Goal: Task Accomplishment & Management: Use online tool/utility

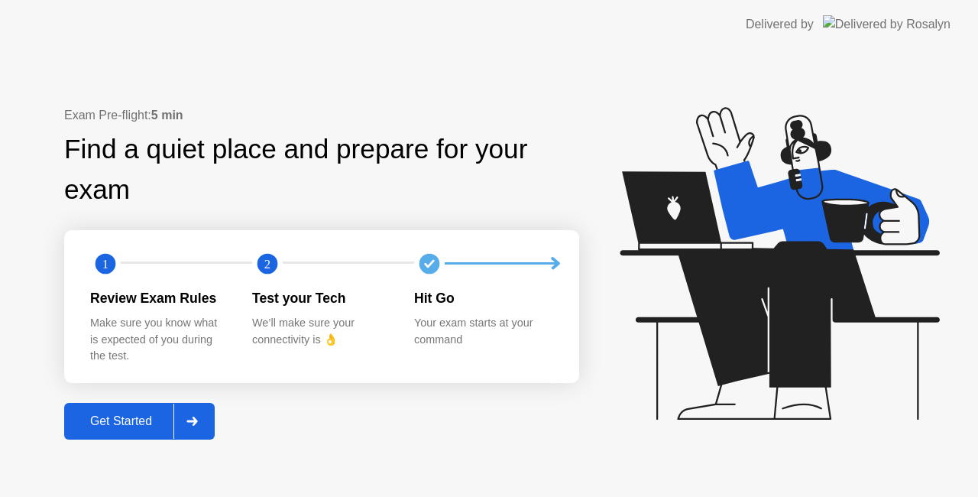
click at [113, 419] on div "Get Started" at bounding box center [121, 421] width 105 height 14
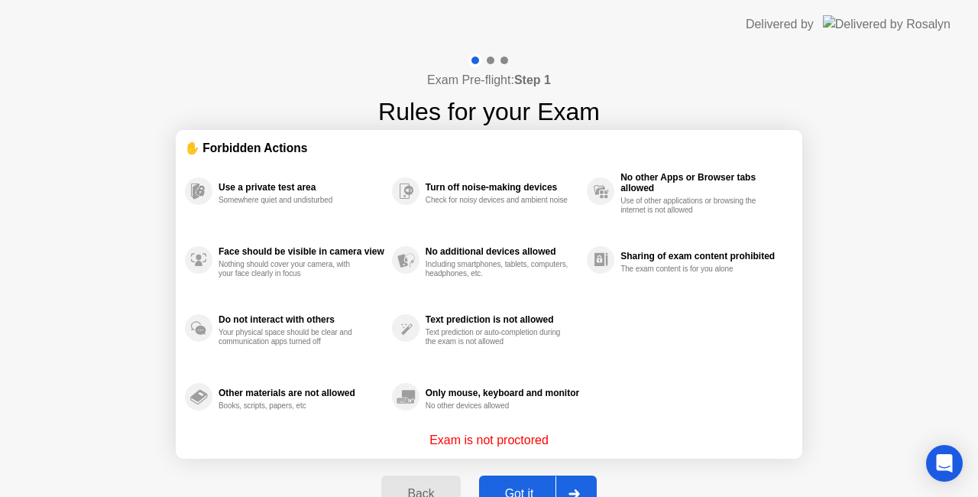
click at [513, 491] on div "Got it" at bounding box center [520, 494] width 72 height 14
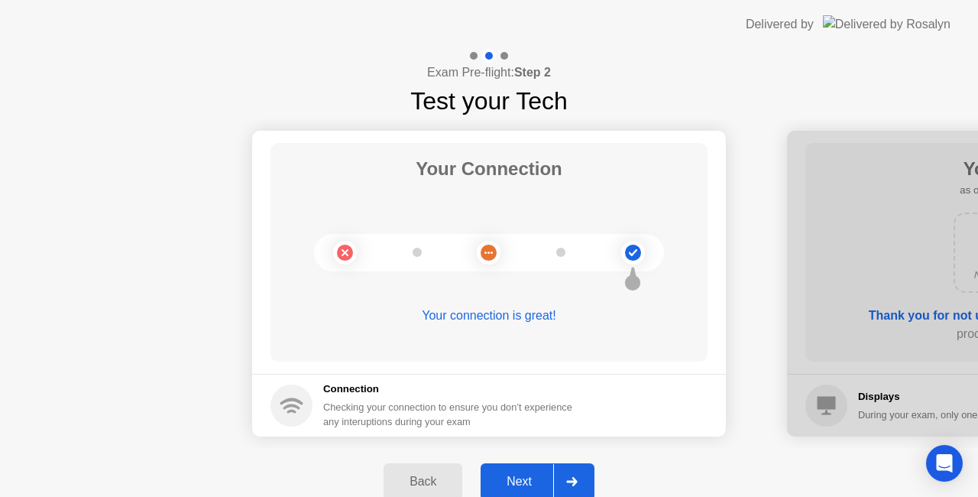
click at [530, 475] on div "Next" at bounding box center [519, 482] width 68 height 14
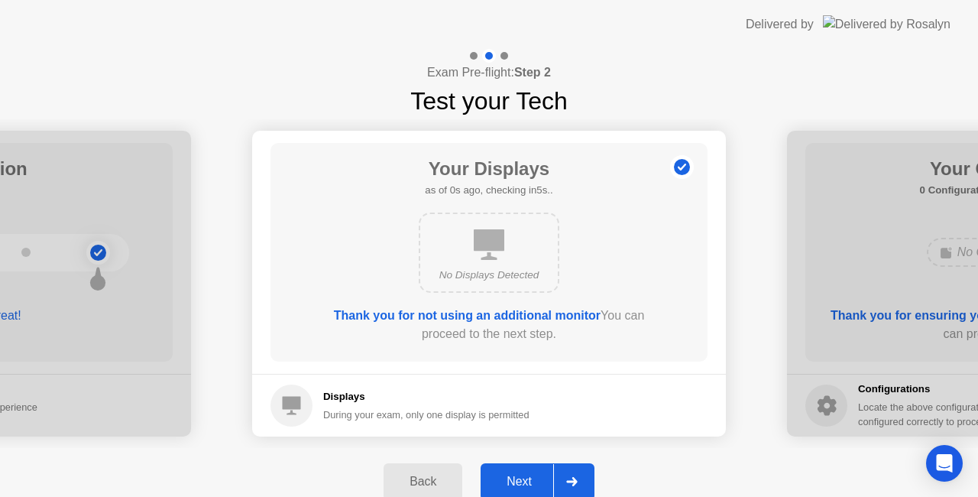
click at [530, 475] on div "Next" at bounding box center [519, 482] width 68 height 14
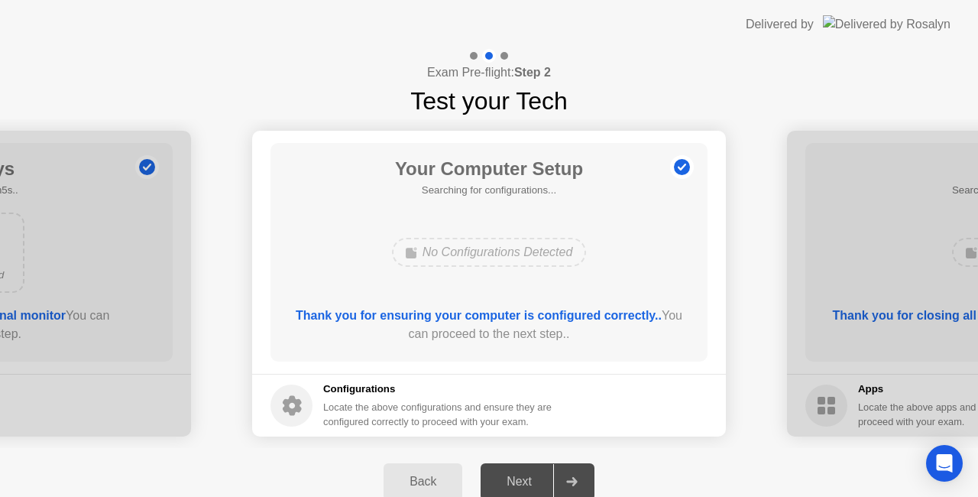
click at [530, 475] on div "Next" at bounding box center [519, 482] width 68 height 14
click at [530, 481] on div "Next" at bounding box center [519, 482] width 68 height 14
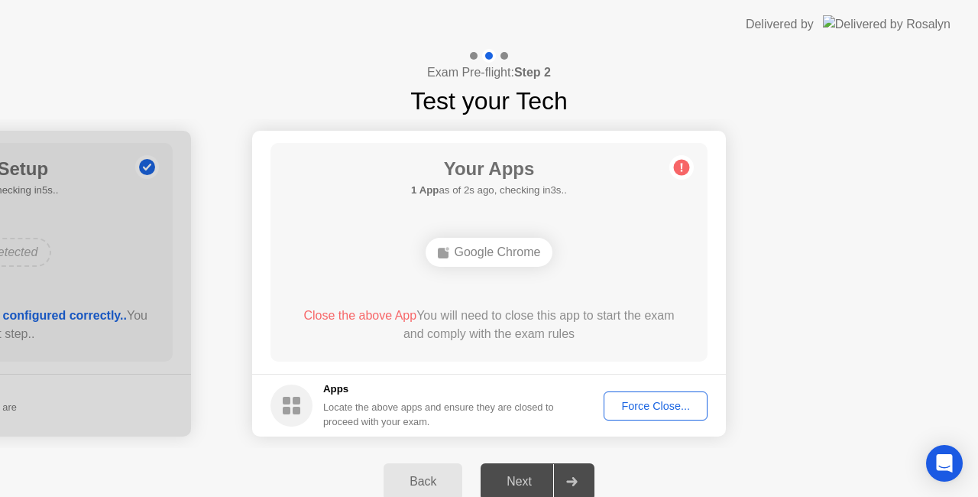
click at [653, 400] on div "Force Close..." at bounding box center [655, 406] width 93 height 12
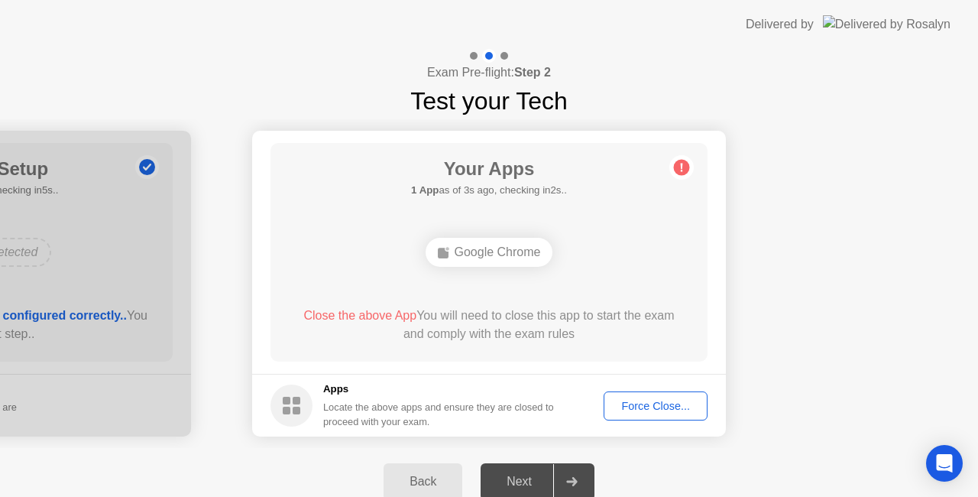
click at [669, 393] on button "Force Close..." at bounding box center [656, 405] width 104 height 29
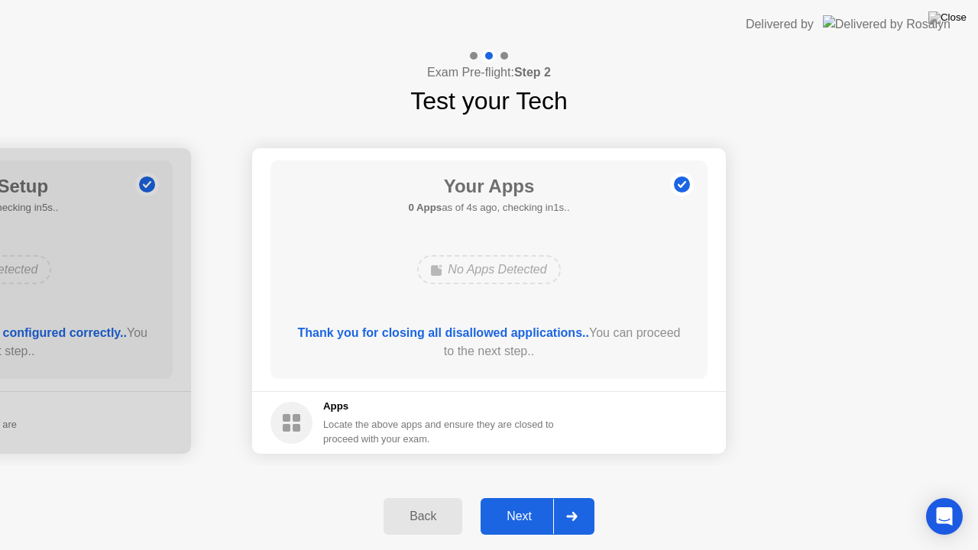
click at [507, 496] on button "Next" at bounding box center [538, 516] width 114 height 37
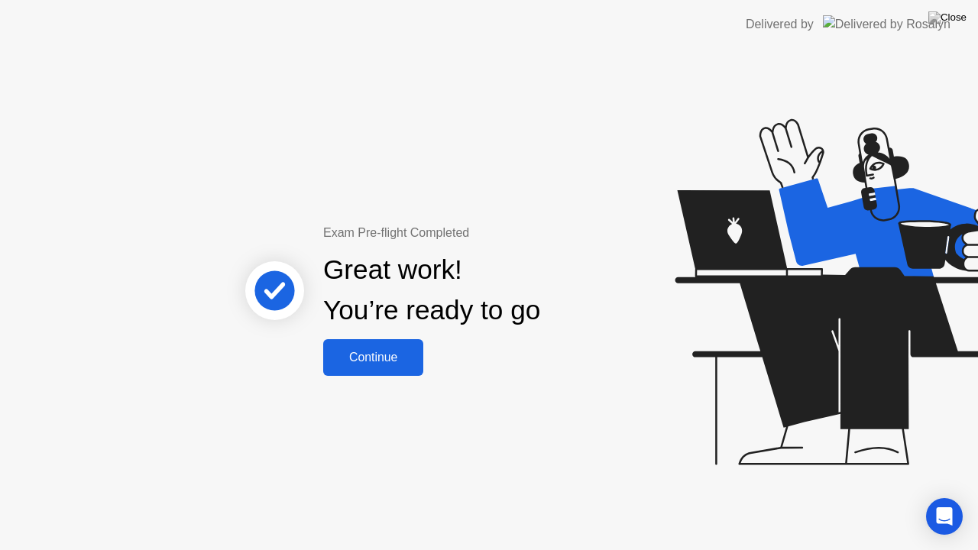
click at [376, 359] on div "Continue" at bounding box center [373, 358] width 91 height 14
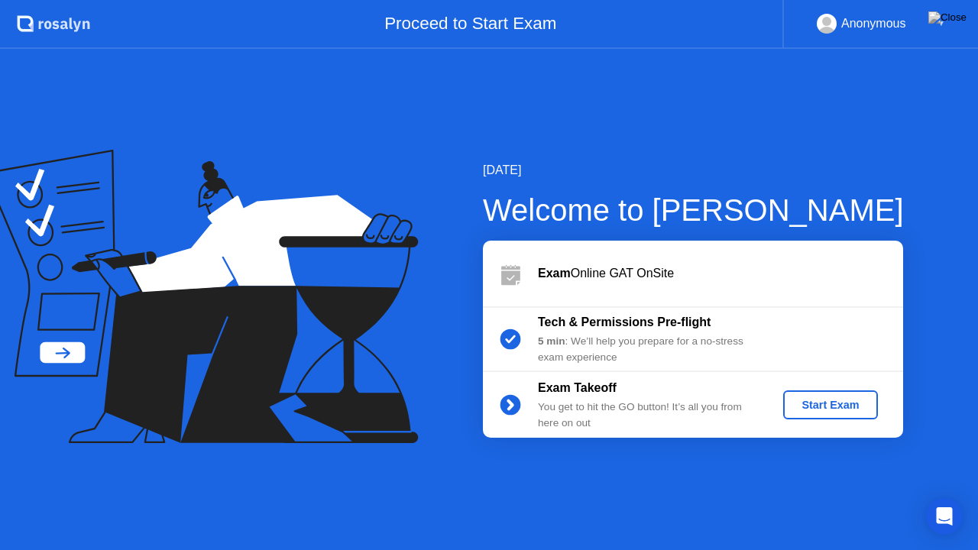
click at [798, 403] on div "Start Exam" at bounding box center [830, 405] width 82 height 12
